Goal: Task Accomplishment & Management: Manage account settings

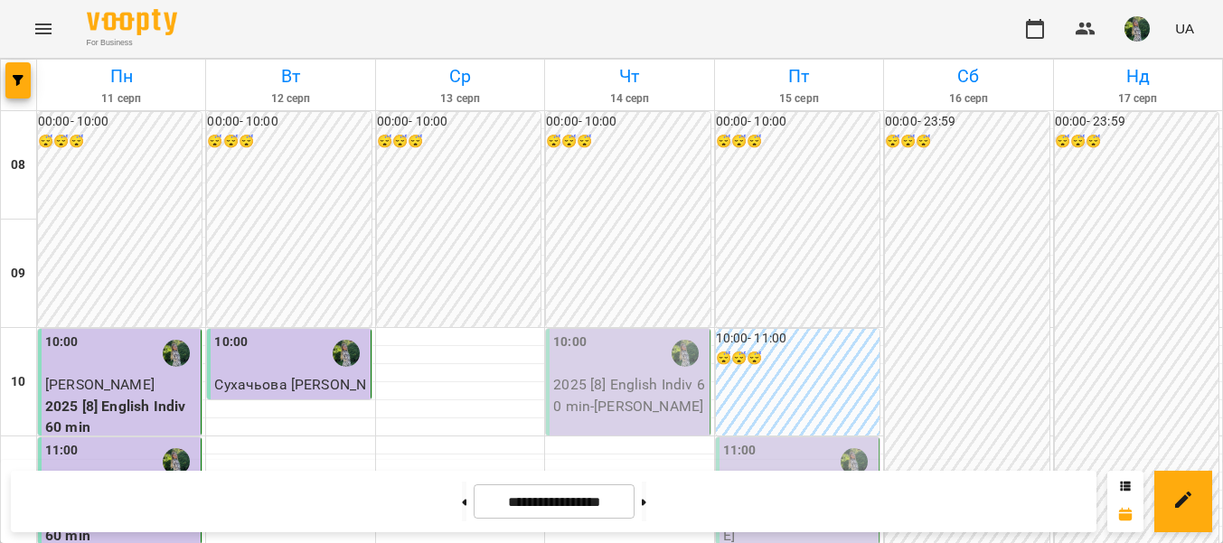
click at [617, 352] on div "10:00" at bounding box center [629, 354] width 152 height 42
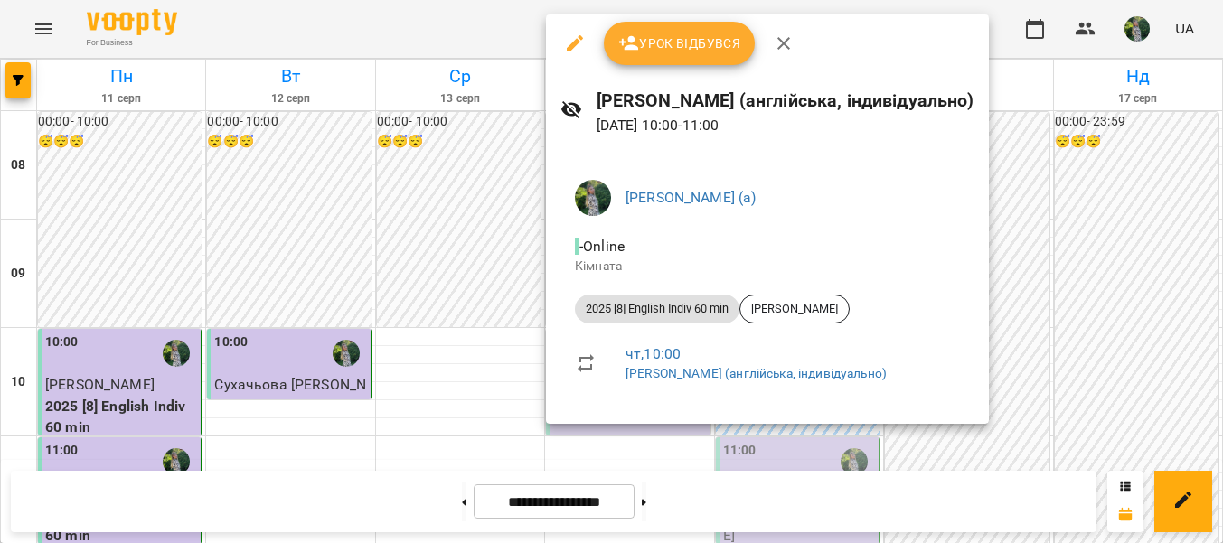
click at [652, 33] on span "Урок відбувся" at bounding box center [679, 44] width 123 height 22
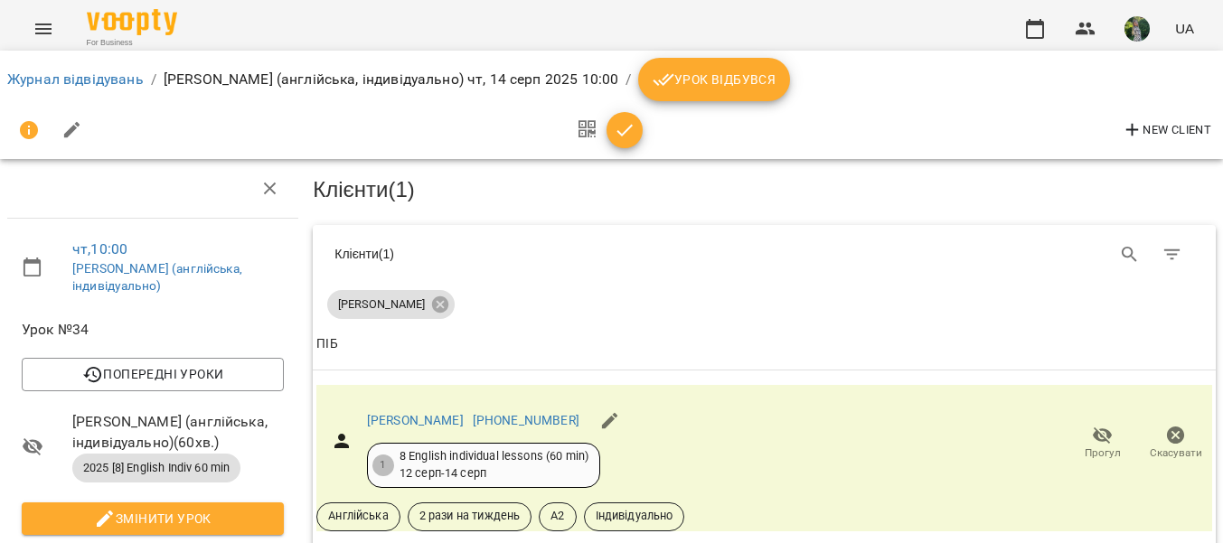
click at [719, 79] on span "Урок відбувся" at bounding box center [714, 80] width 123 height 22
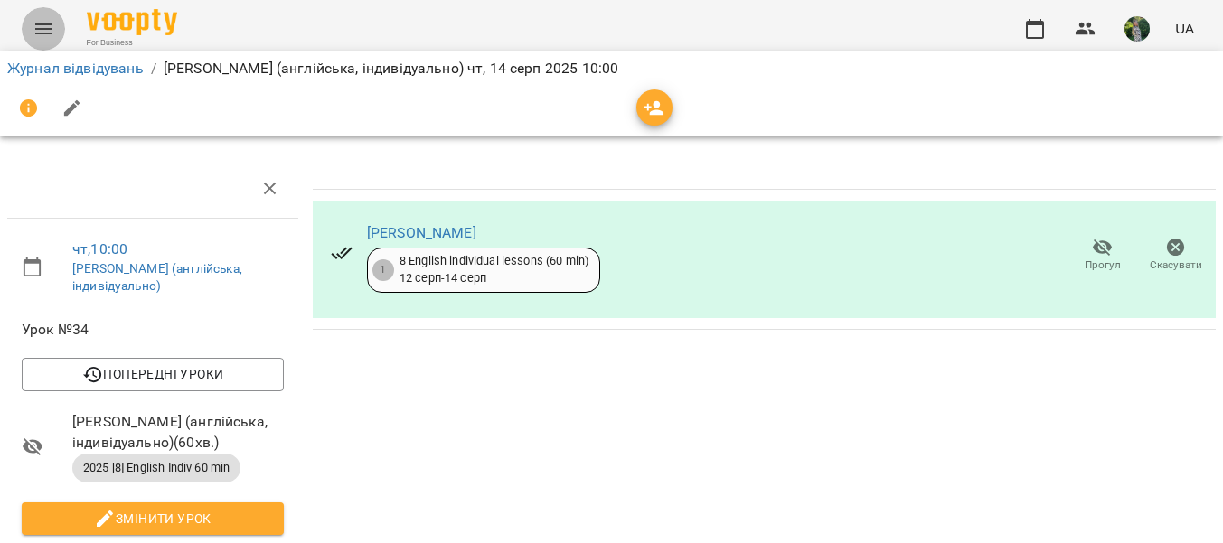
click at [42, 38] on icon "Menu" at bounding box center [44, 29] width 22 height 22
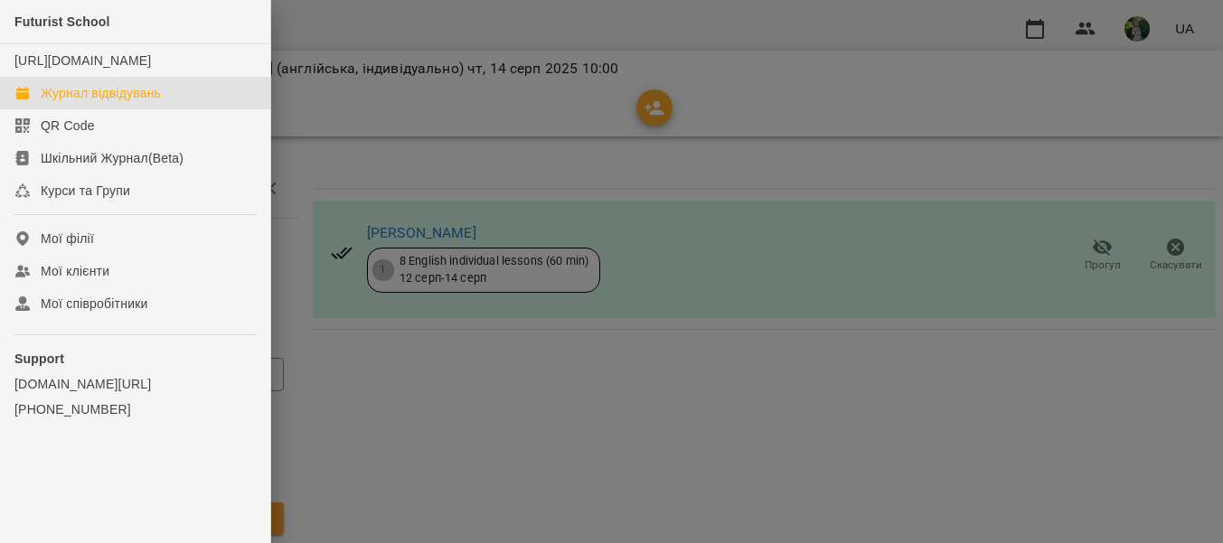
click at [86, 102] on div "Журнал відвідувань" at bounding box center [101, 93] width 120 height 18
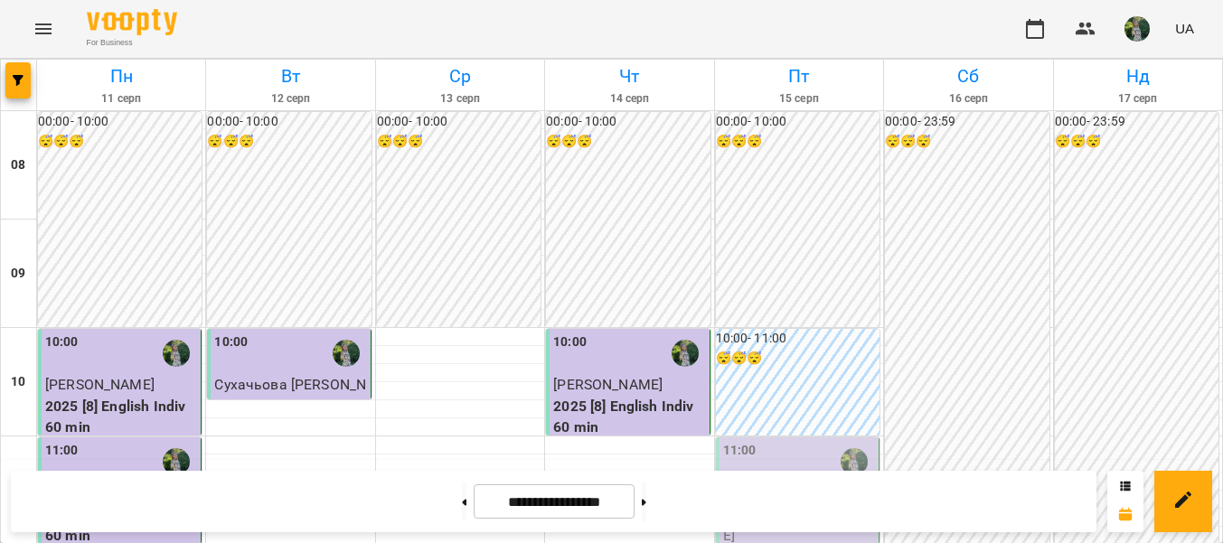
scroll to position [279, 0]
